Goal: Find specific fact: Find specific fact

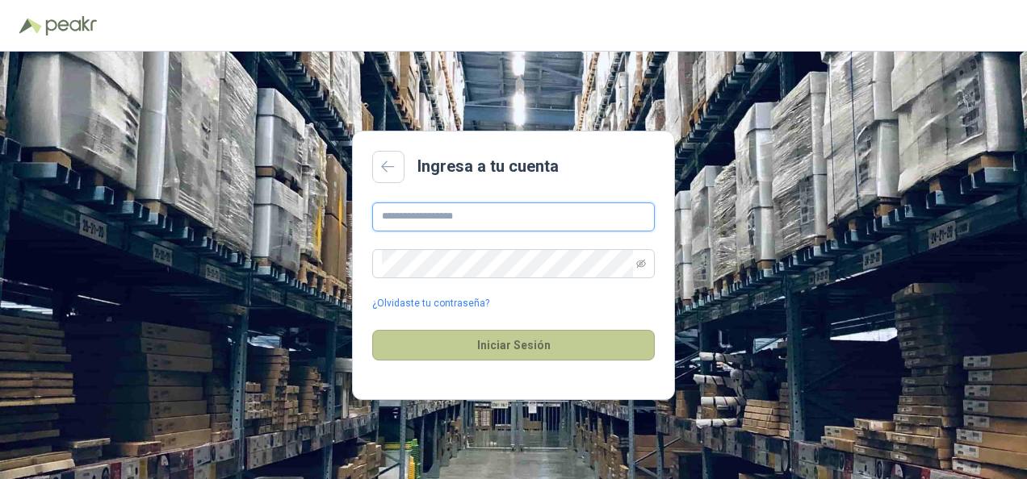
type input "**********"
click at [500, 337] on button "Iniciar Sesión" at bounding box center [513, 345] width 282 height 31
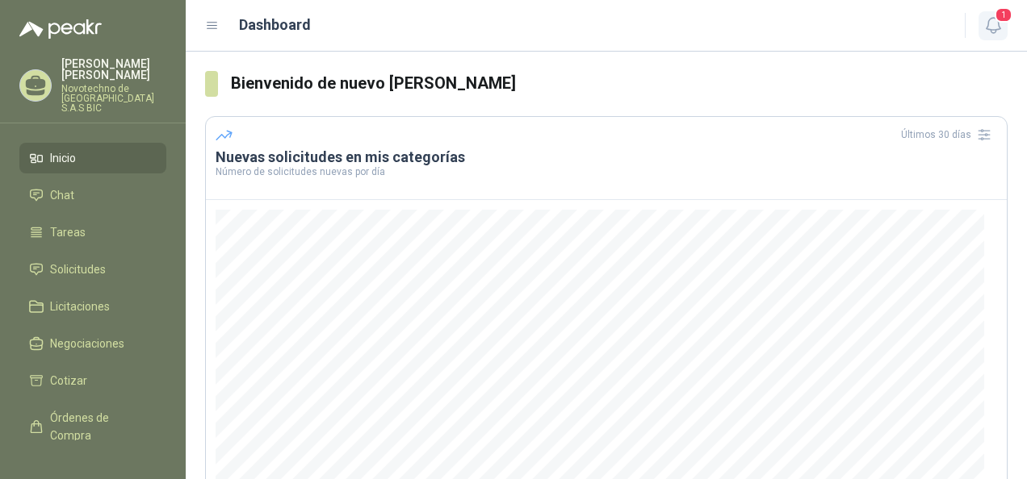
click at [991, 24] on icon "button" at bounding box center [993, 25] width 20 height 20
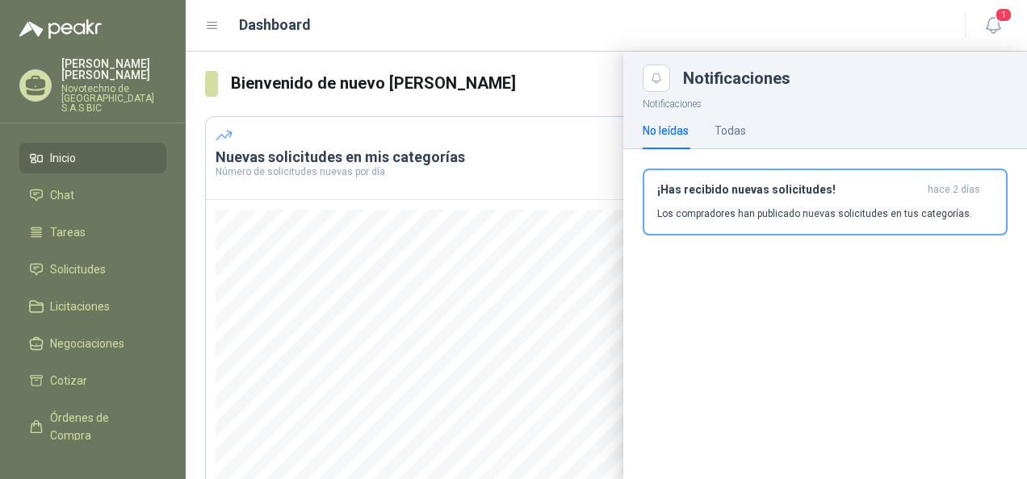
click at [575, 83] on div at bounding box center [606, 266] width 841 height 428
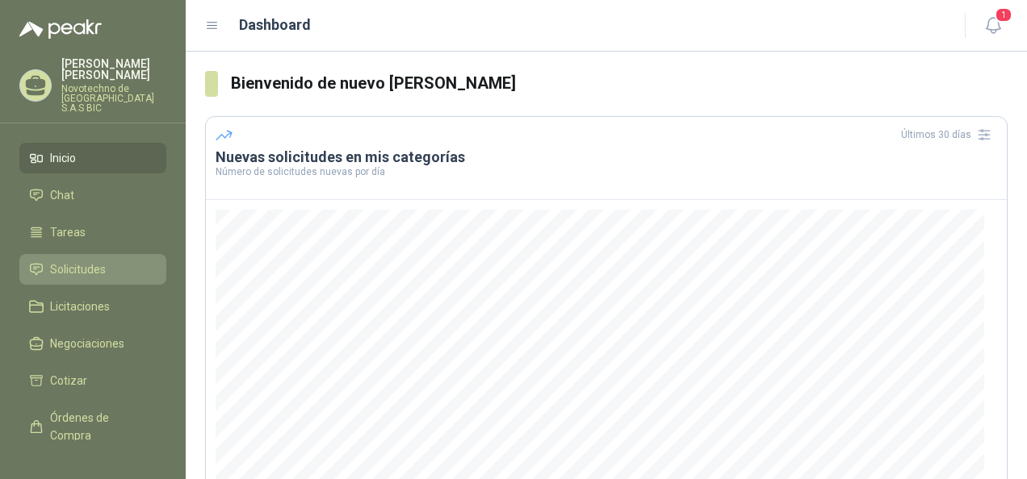
click at [65, 261] on span "Solicitudes" at bounding box center [78, 270] width 56 height 18
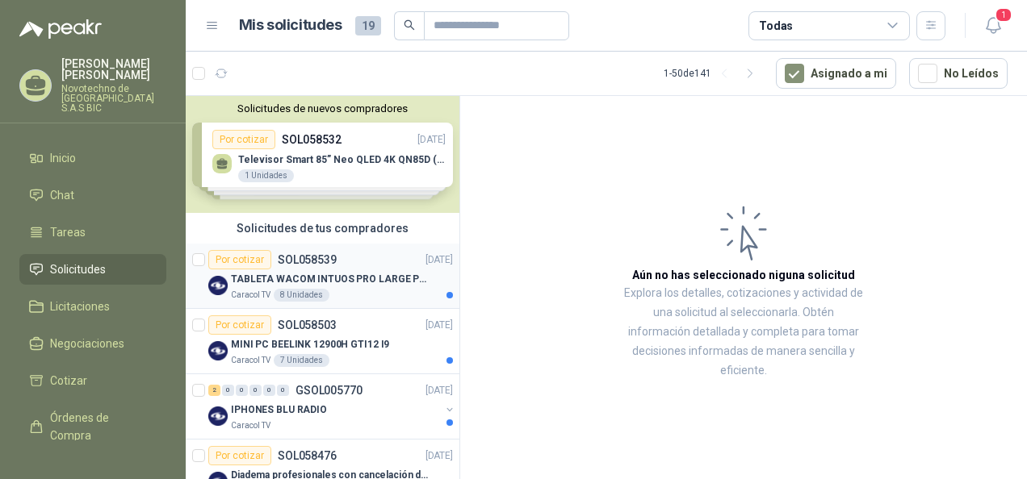
click at [292, 265] on p "SOL058539" at bounding box center [307, 259] width 59 height 11
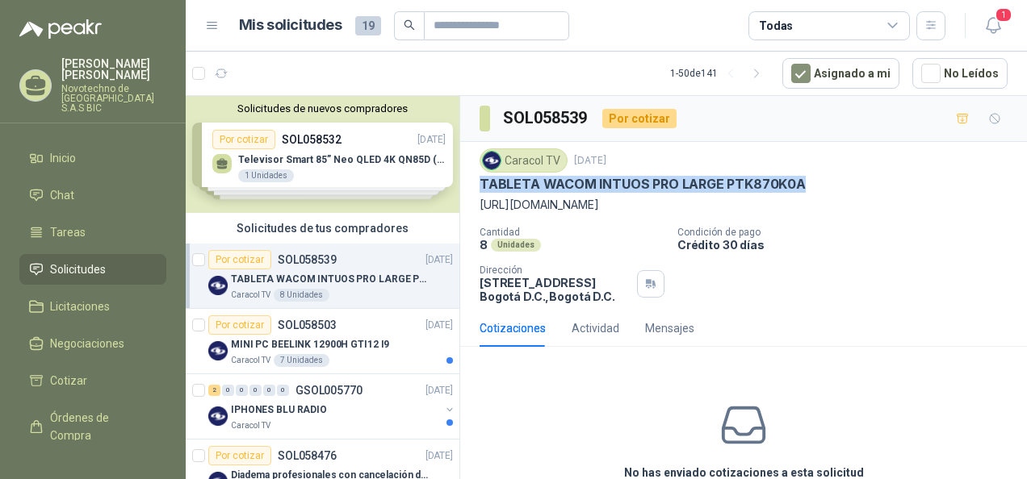
drag, startPoint x: 818, startPoint y: 174, endPoint x: 471, endPoint y: 174, distance: 346.3
click at [471, 174] on div "Caracol TV 3 oct, 2025 TABLETA WACOM INTUOS PRO LARGE PTK870K0A https://www.bhp…" at bounding box center [743, 226] width 567 height 168
copy p "TABLETA WACOM INTUOS PRO LARGE PTK870K0A"
click at [689, 190] on p "TABLETA WACOM INTUOS PRO LARGE PTK870K0A" at bounding box center [642, 184] width 326 height 17
drag, startPoint x: 809, startPoint y: 186, endPoint x: 539, endPoint y: 184, distance: 269.6
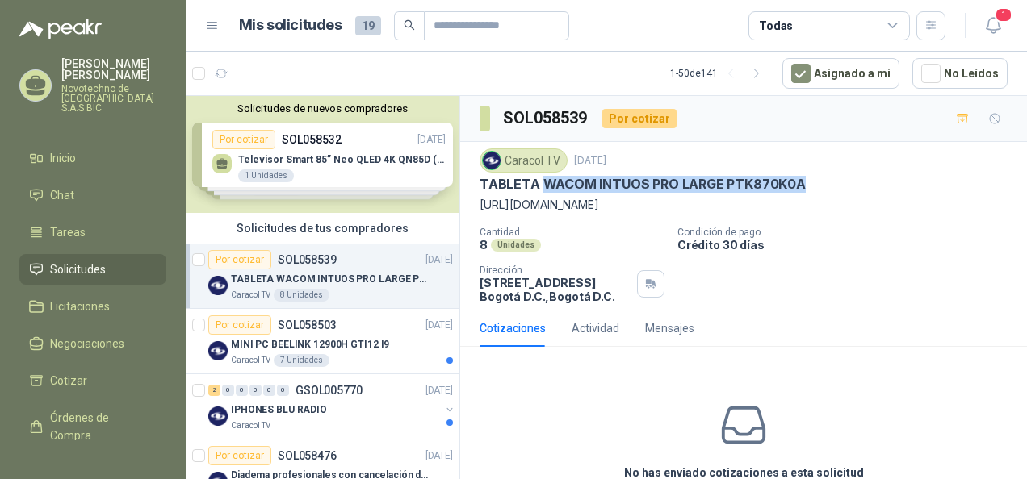
click at [539, 184] on div "TABLETA WACOM INTUOS PRO LARGE PTK870K0A" at bounding box center [743, 184] width 528 height 17
drag, startPoint x: 539, startPoint y: 184, endPoint x: 556, endPoint y: 182, distance: 17.0
copy p "WACOM INTUOS PRO LARGE PTK870K0A"
